Goal: Task Accomplishment & Management: Use online tool/utility

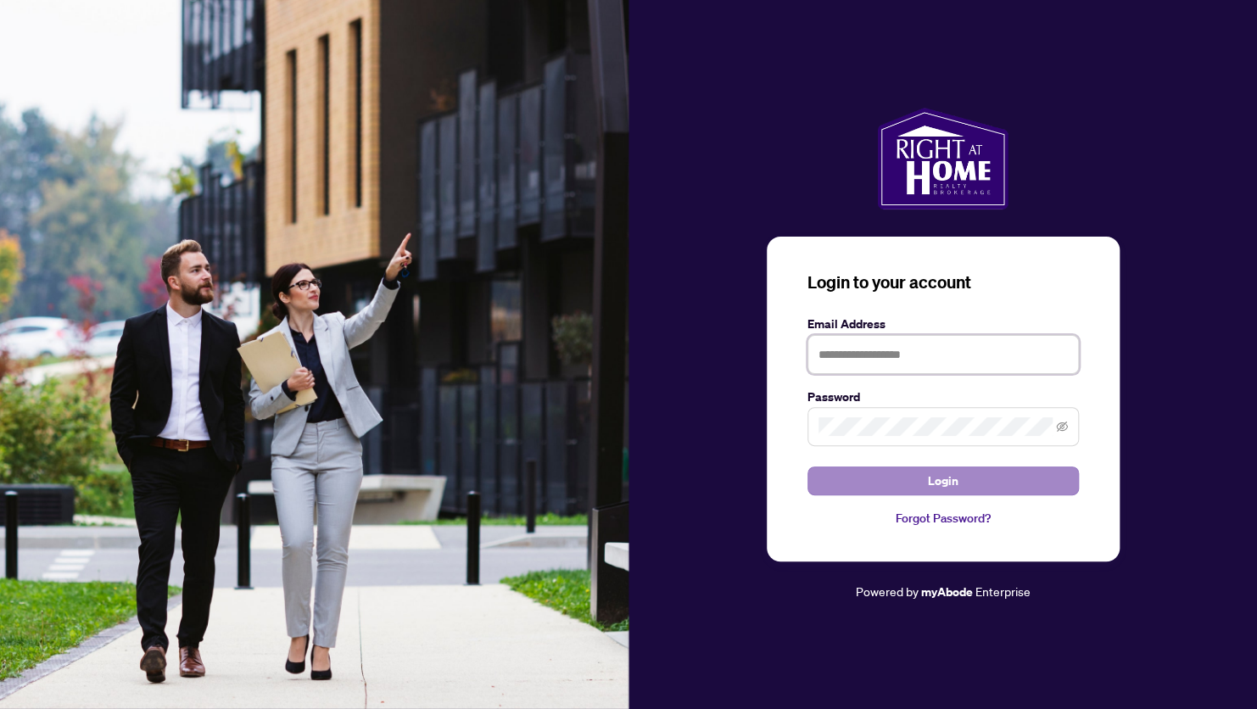
type input "**********"
click at [896, 489] on button "Login" at bounding box center [942, 480] width 271 height 29
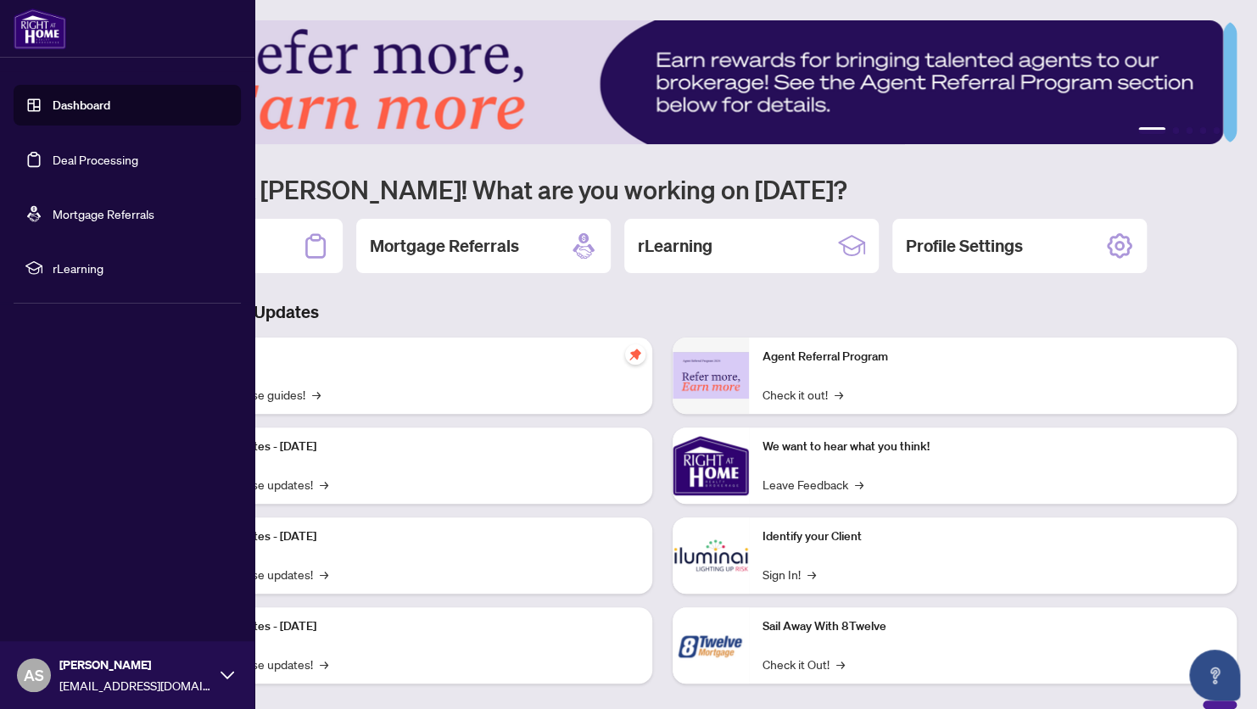
click at [75, 154] on link "Deal Processing" at bounding box center [96, 159] width 86 height 15
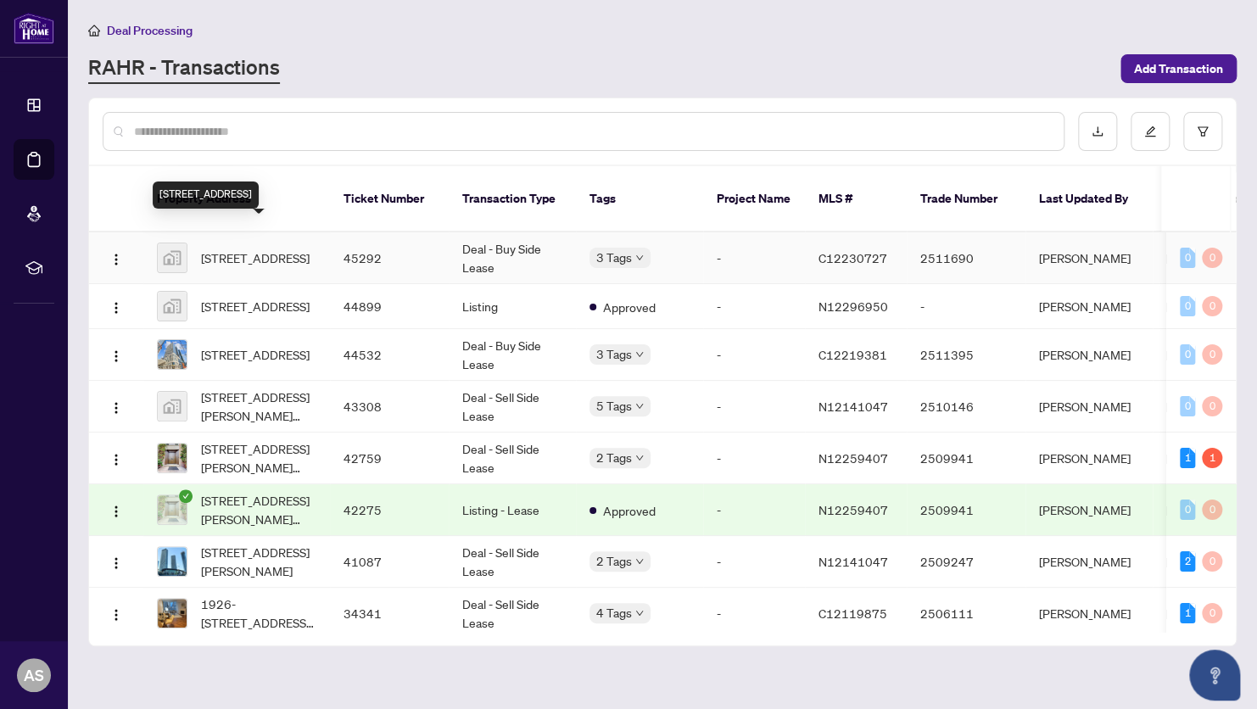
click at [276, 248] on span "[STREET_ADDRESS]" at bounding box center [255, 257] width 109 height 19
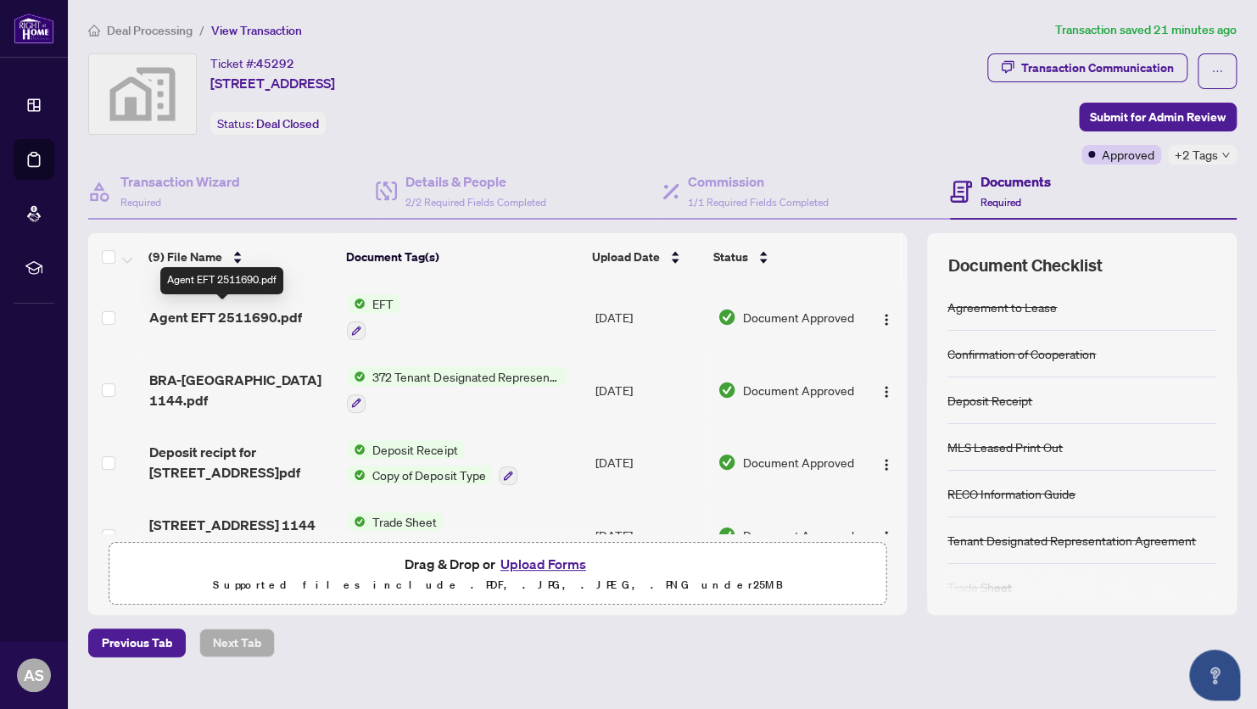
click at [241, 311] on span "Agent EFT 2511690.pdf" at bounding box center [225, 317] width 153 height 20
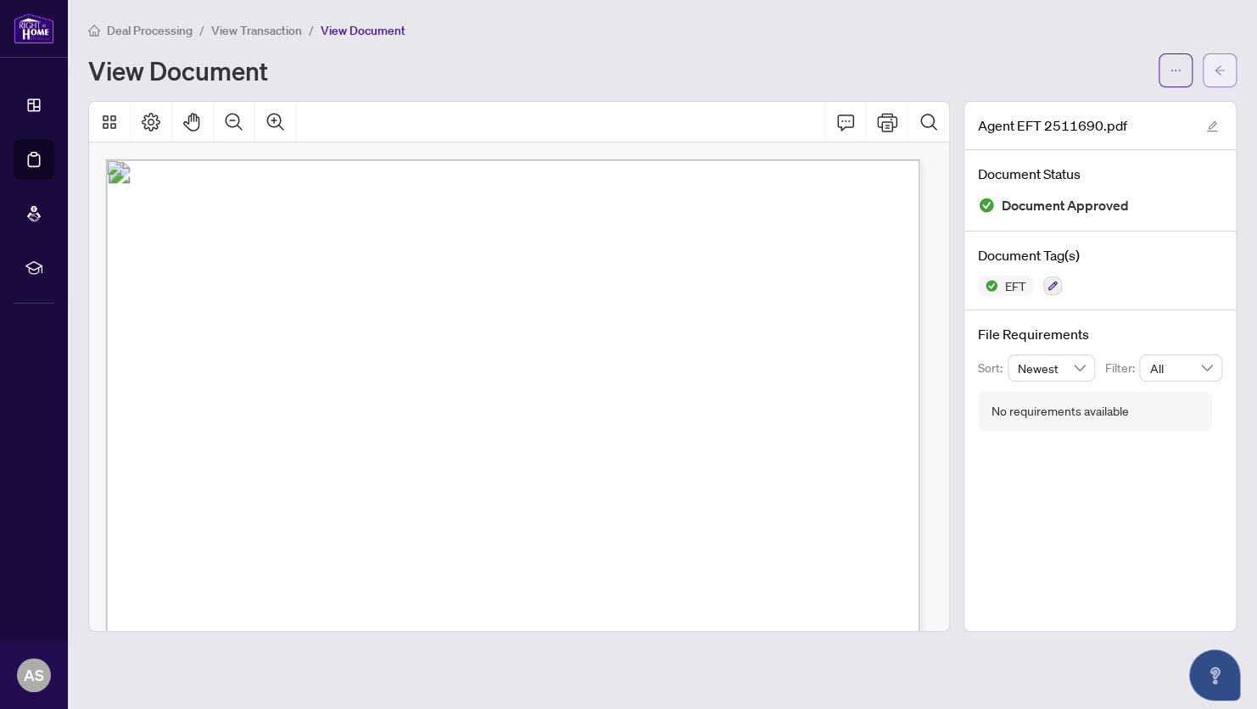
click at [1215, 77] on span "button" at bounding box center [1220, 70] width 12 height 27
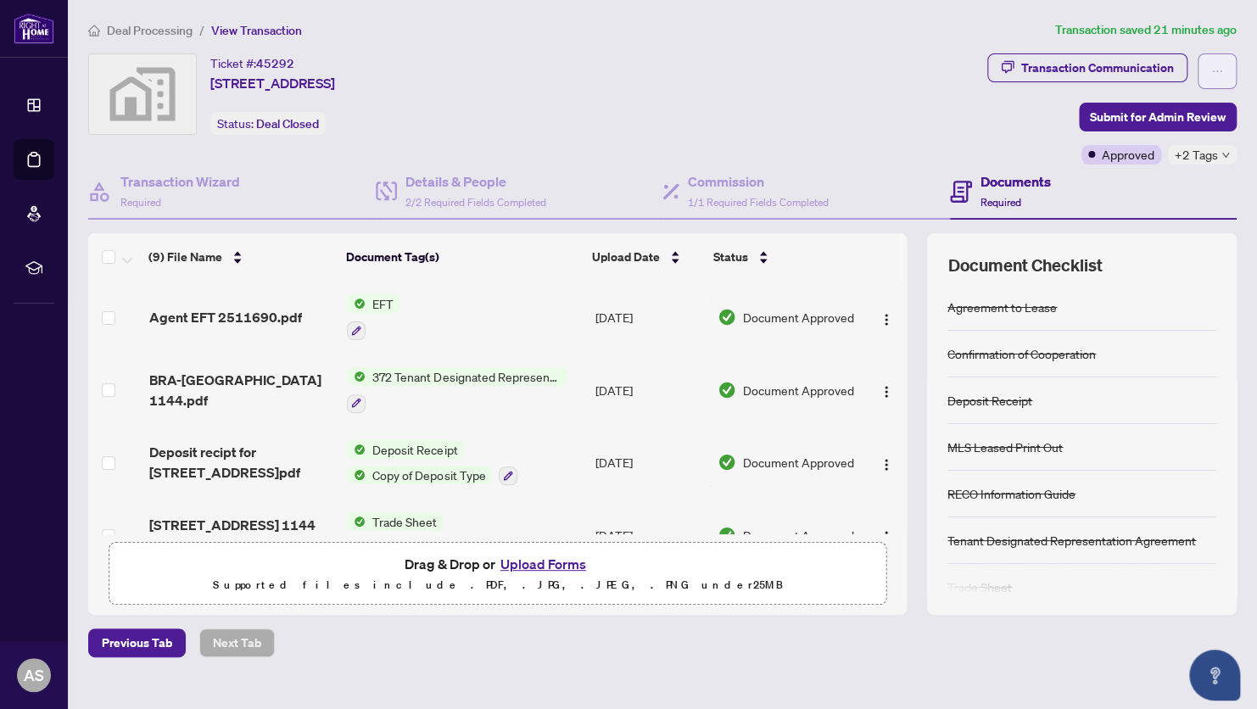
click at [1211, 65] on icon "ellipsis" at bounding box center [1217, 71] width 12 height 12
click at [853, 112] on div "Ticket #: 45292 [STREET_ADDRESS] Status: Deal Closed" at bounding box center [534, 93] width 892 height 81
